Goal: Task Accomplishment & Management: Manage account settings

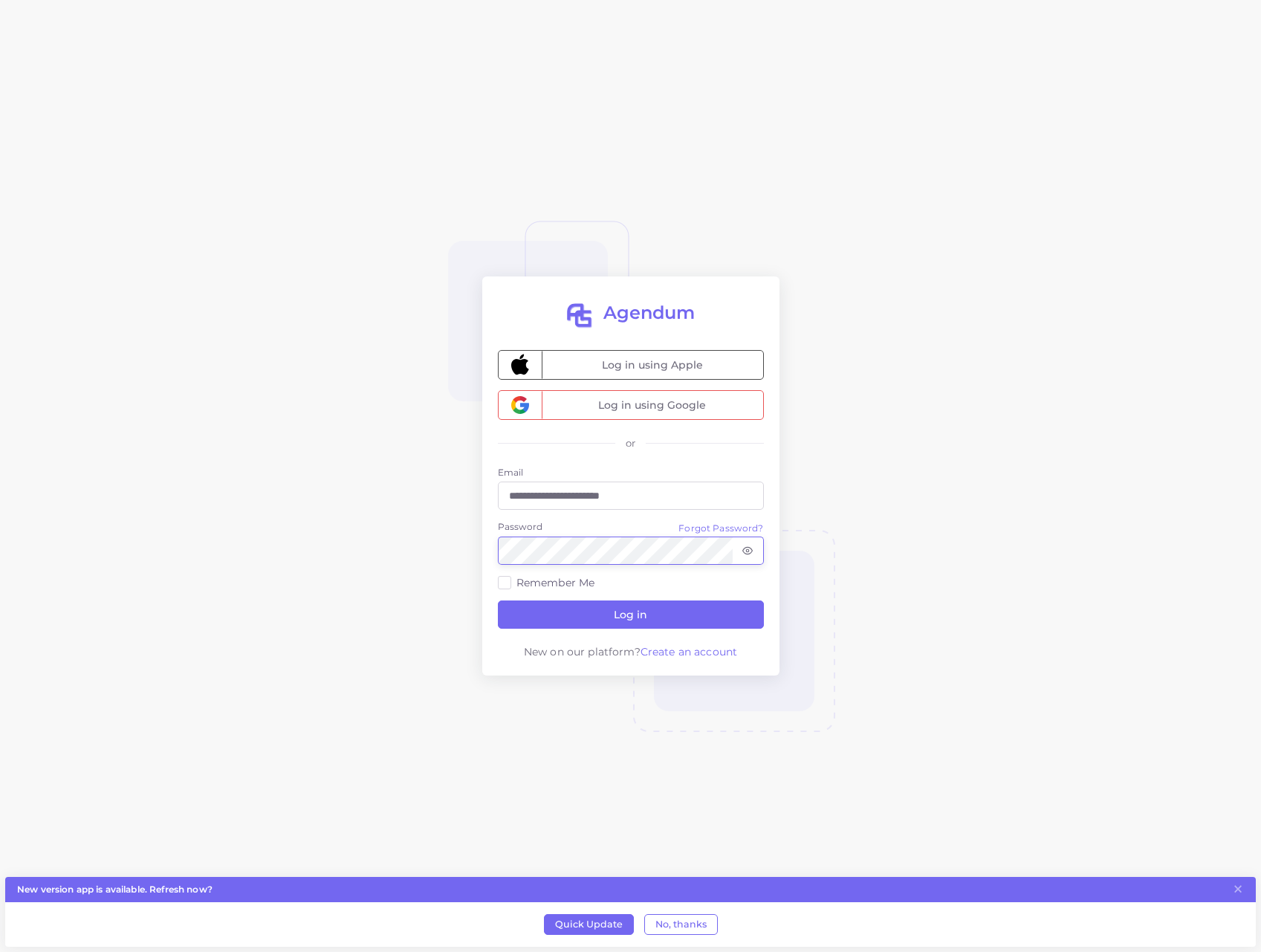
click at [630, 614] on button "Log in" at bounding box center [631, 615] width 266 height 28
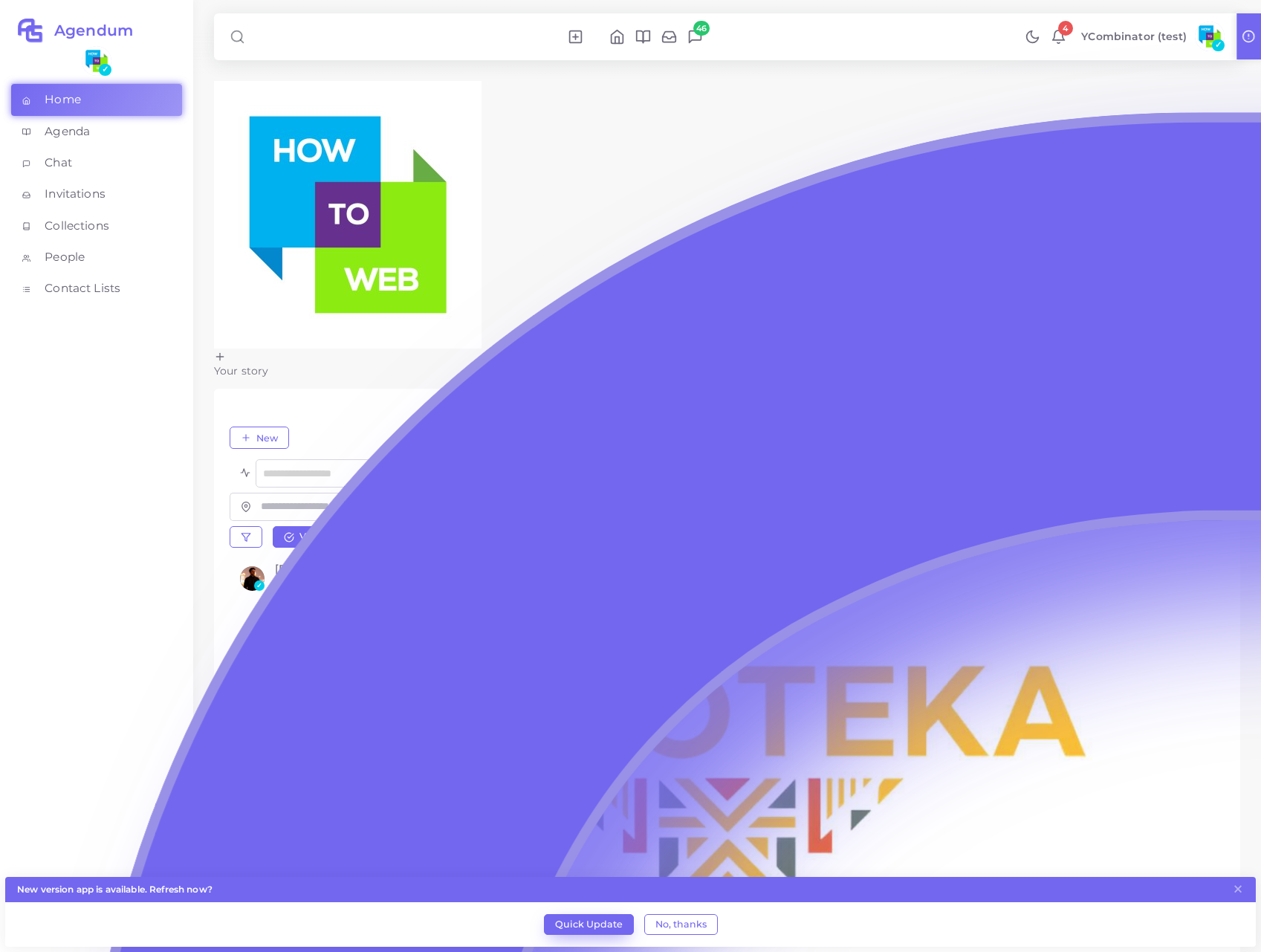
click at [576, 922] on button "Quick Update" at bounding box center [589, 925] width 90 height 21
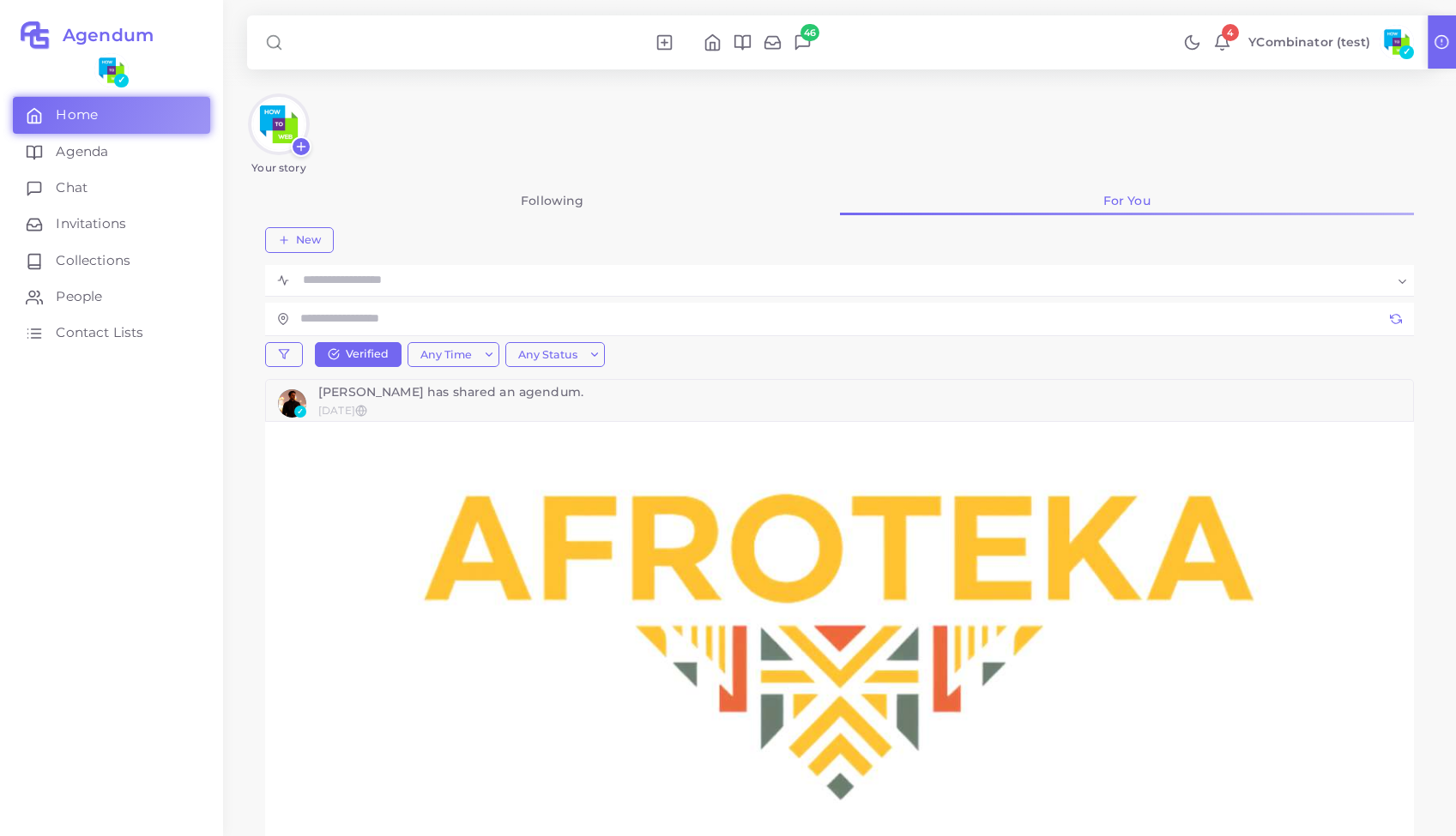
click at [1271, 501] on img at bounding box center [840, 628] width 1149 height 412
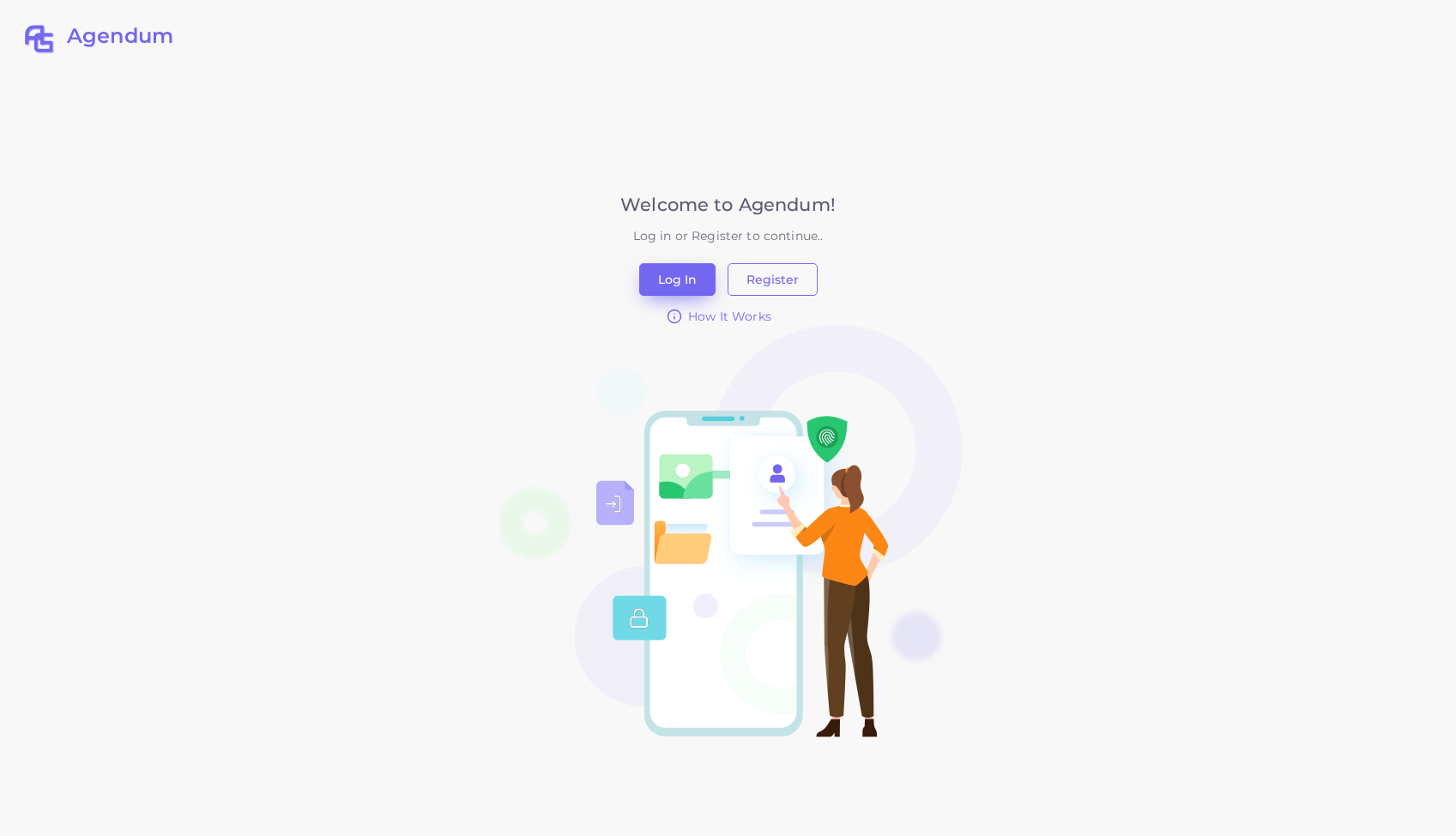
click at [672, 281] on button "Log In" at bounding box center [677, 280] width 76 height 32
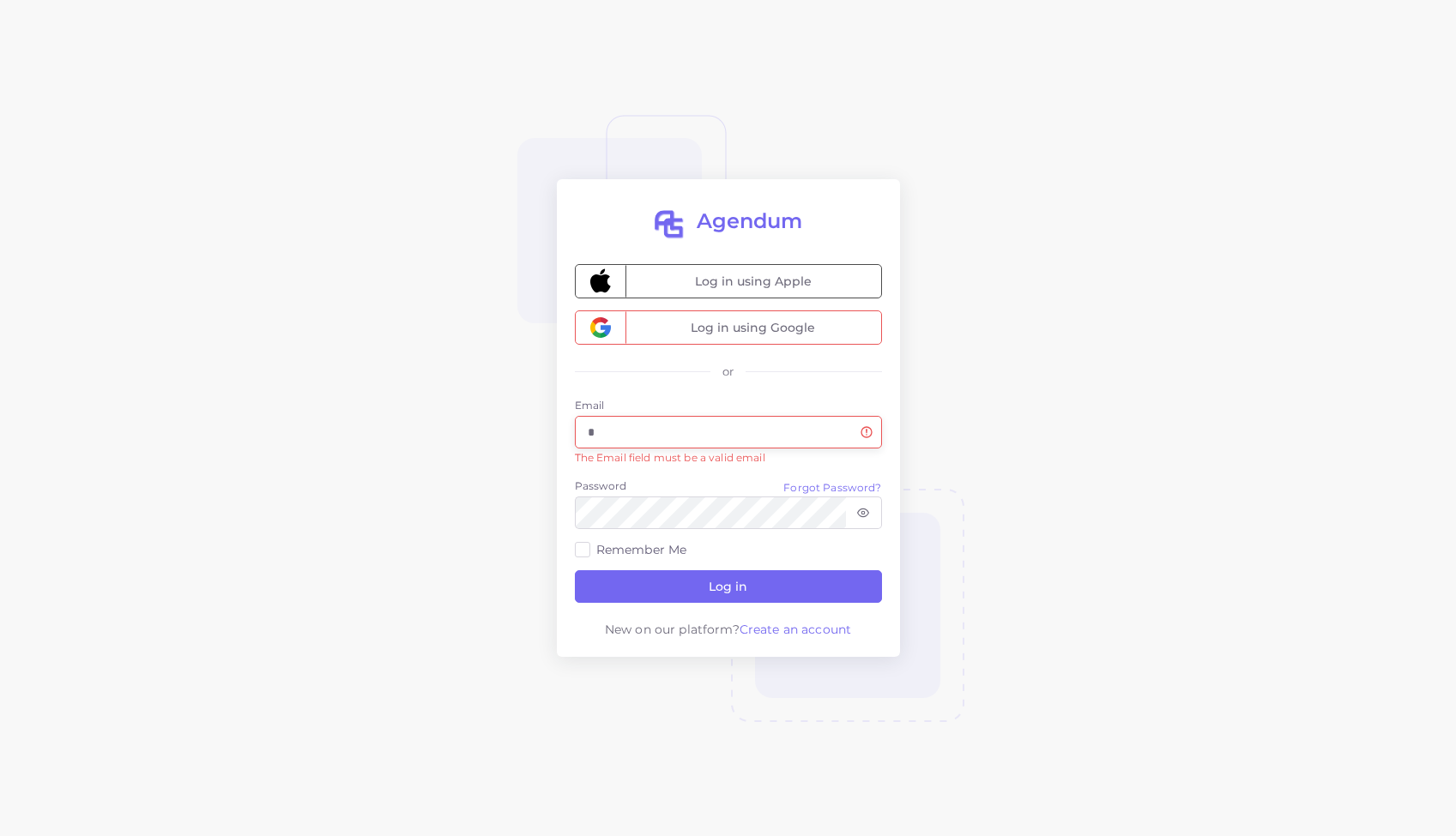
type input "**********"
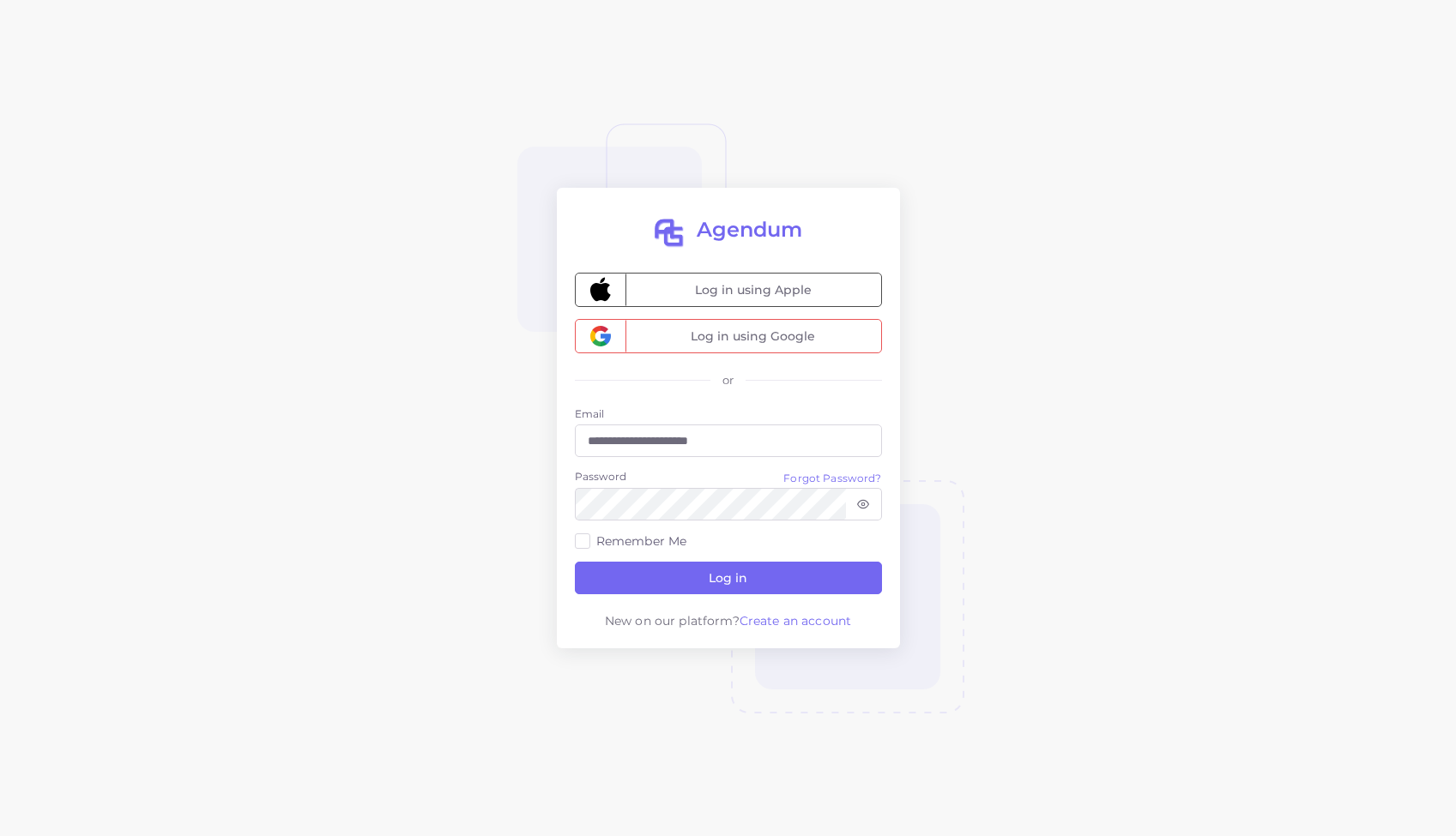
click at [610, 535] on label "Remember Me" at bounding box center [641, 541] width 91 height 17
click at [726, 582] on button "Log in" at bounding box center [728, 578] width 308 height 32
